Goal: Register for event/course

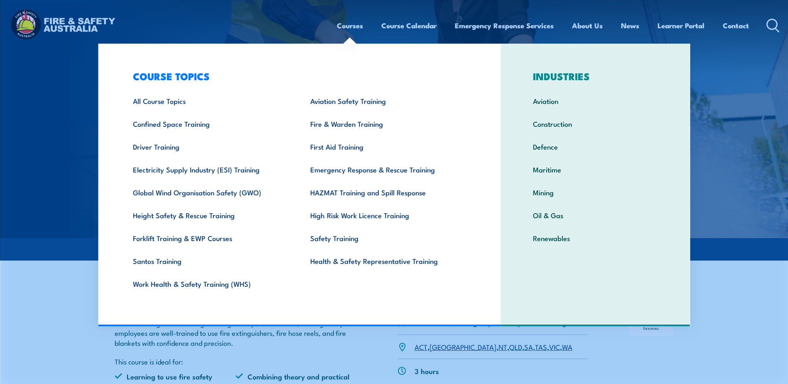
click at [353, 25] on link "Courses" at bounding box center [350, 26] width 26 height 22
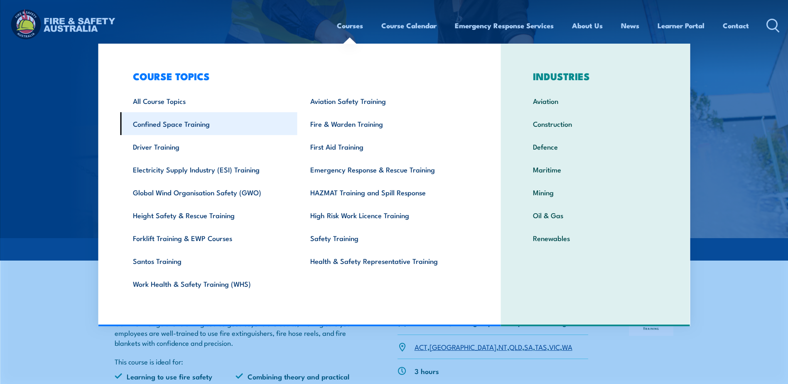
click at [184, 123] on link "Confined Space Training" at bounding box center [208, 123] width 177 height 23
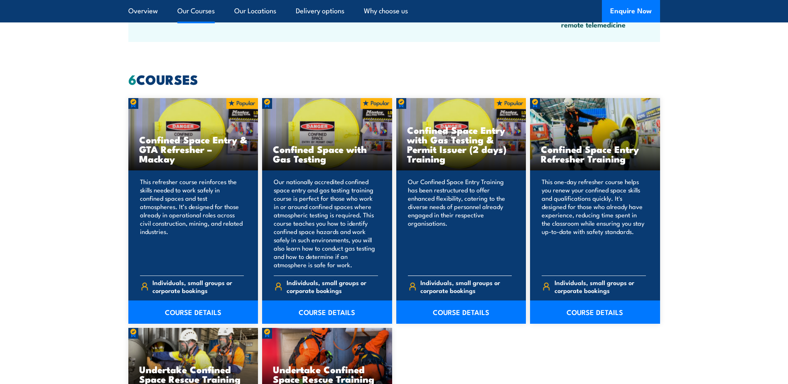
scroll to position [623, 0]
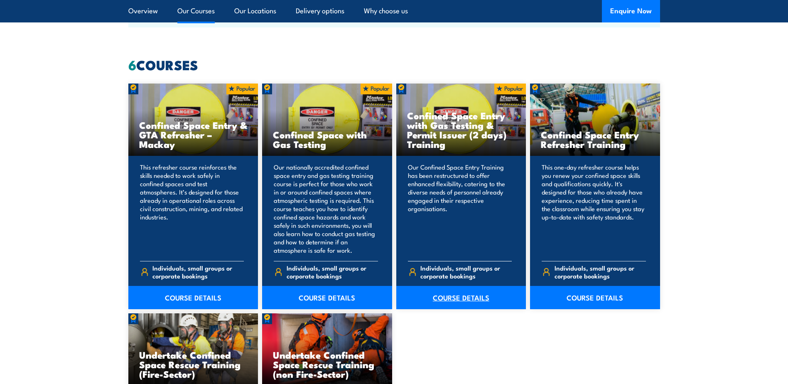
click at [457, 291] on link "COURSE DETAILS" at bounding box center [461, 297] width 130 height 23
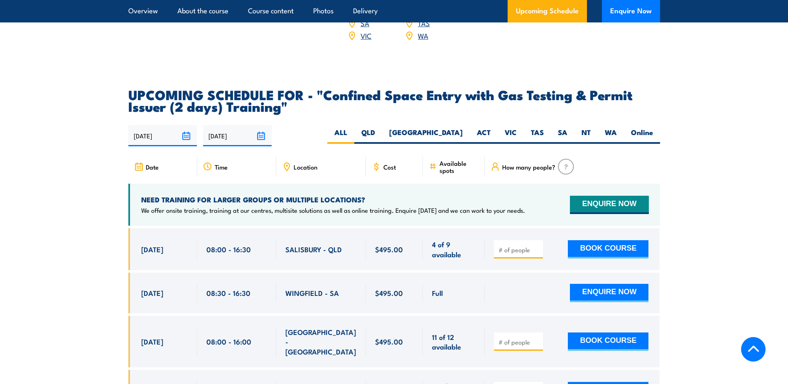
scroll to position [1454, 0]
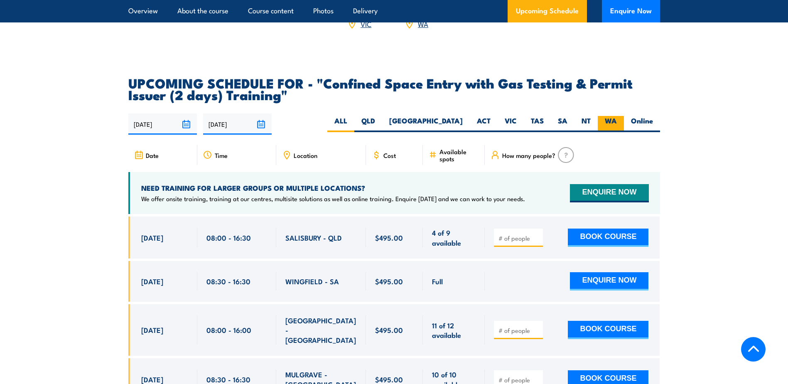
click at [605, 116] on label "WA" at bounding box center [611, 124] width 26 height 16
click at [617, 116] on input "WA" at bounding box center [619, 118] width 5 height 5
radio input "true"
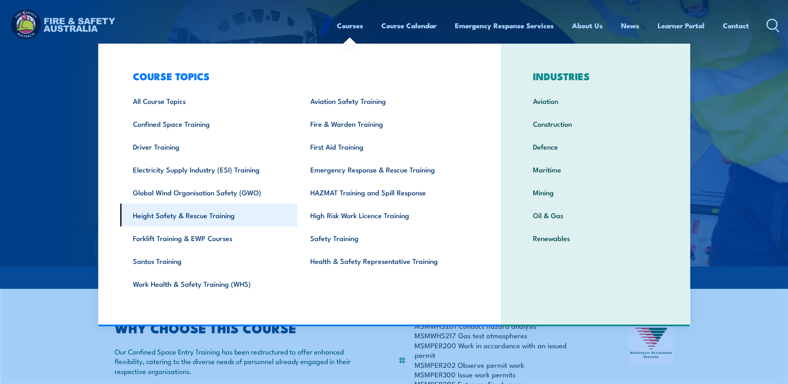
click at [201, 215] on link "Height Safety & Rescue Training" at bounding box center [208, 215] width 177 height 23
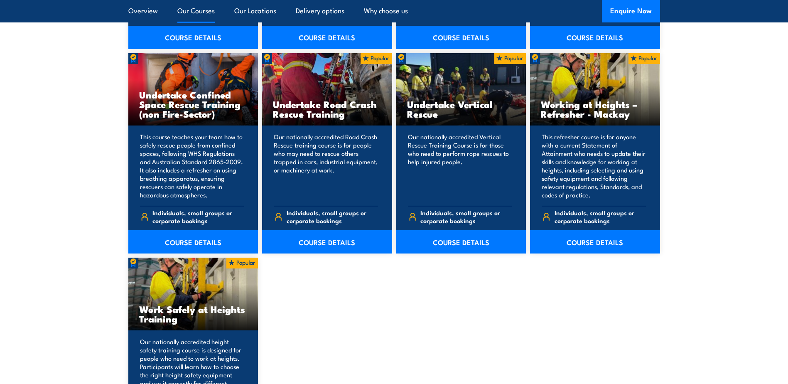
scroll to position [914, 0]
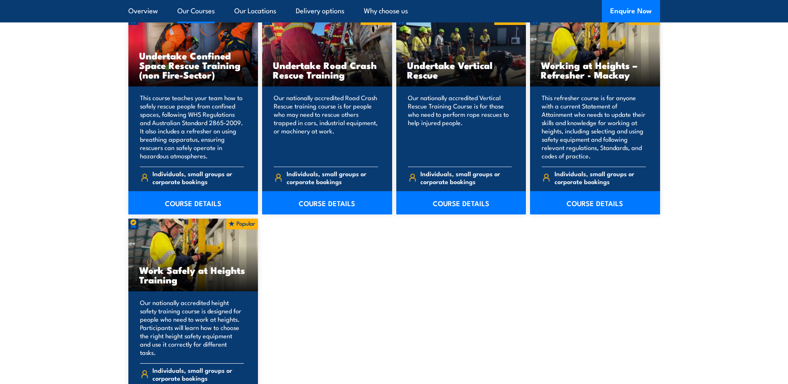
click at [195, 270] on h3 "Work Safely at Heights Training" at bounding box center [193, 274] width 108 height 19
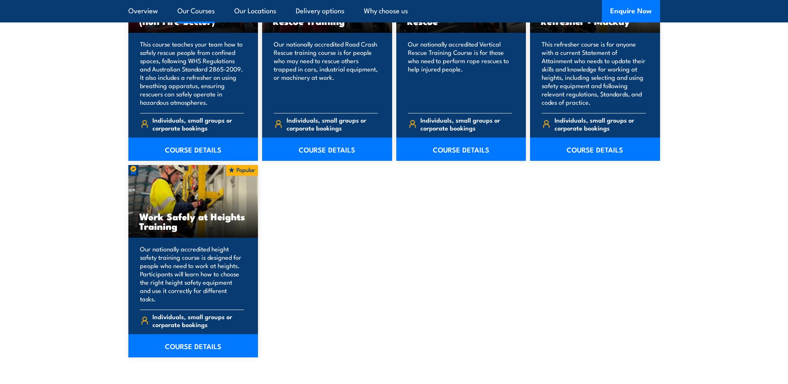
scroll to position [1039, 0]
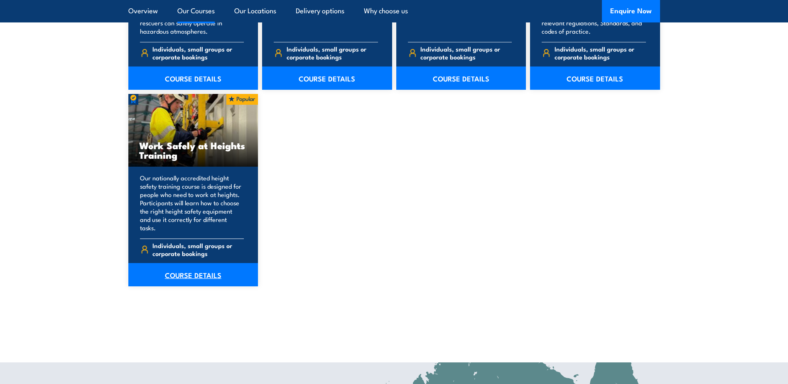
click at [194, 268] on link "COURSE DETAILS" at bounding box center [193, 274] width 130 height 23
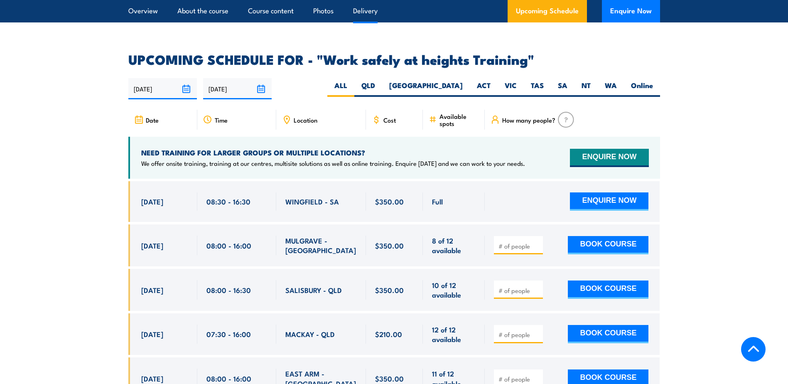
scroll to position [1288, 0]
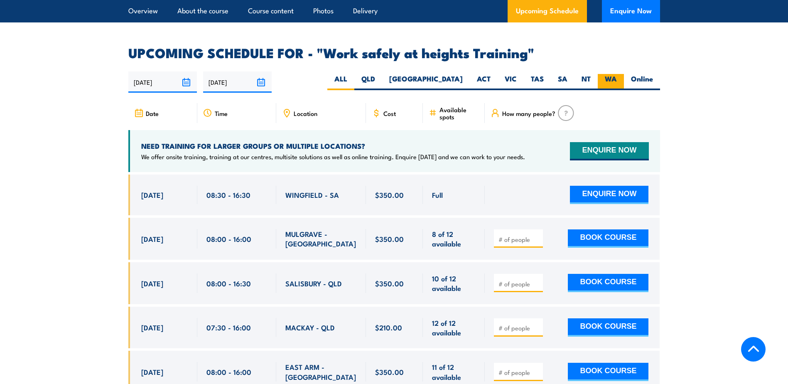
click at [618, 74] on label "WA" at bounding box center [611, 82] width 26 height 16
click at [618, 74] on input "WA" at bounding box center [619, 76] width 5 height 5
radio input "true"
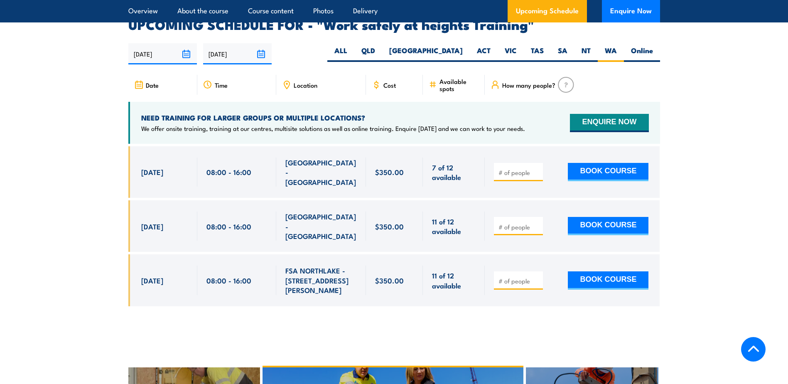
scroll to position [1322, 0]
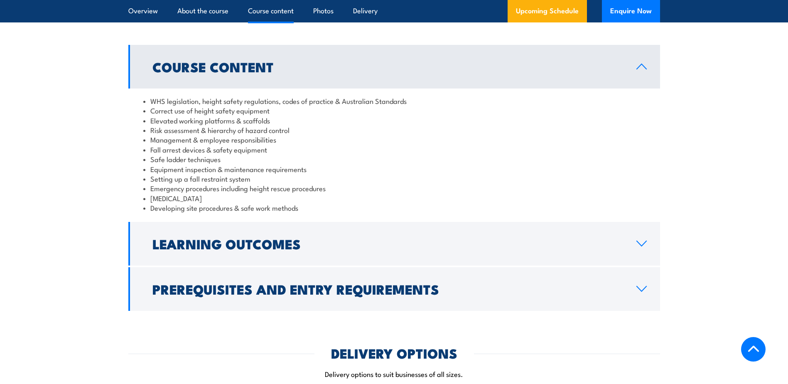
scroll to position [657, 0]
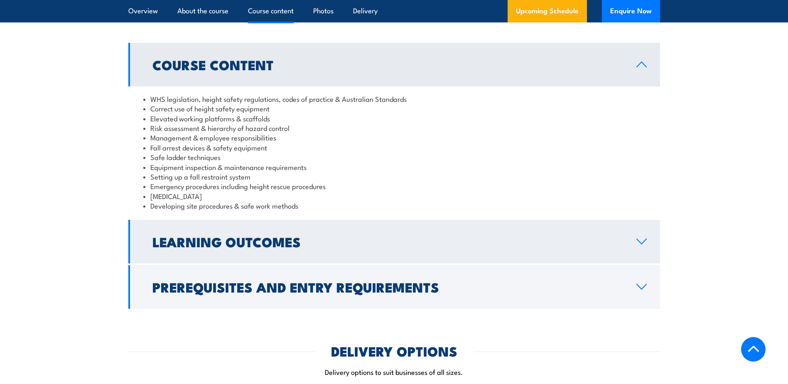
click at [643, 238] on icon at bounding box center [641, 241] width 11 height 7
